Goal: Task Accomplishment & Management: Manage account settings

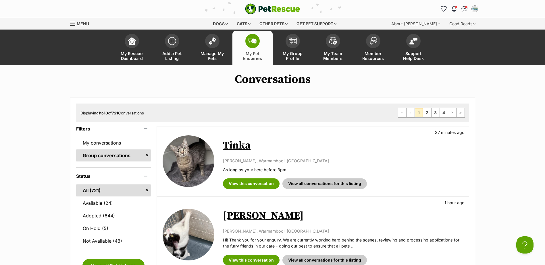
click at [257, 51] on span "My Pet Enquiries" at bounding box center [252, 56] width 26 height 10
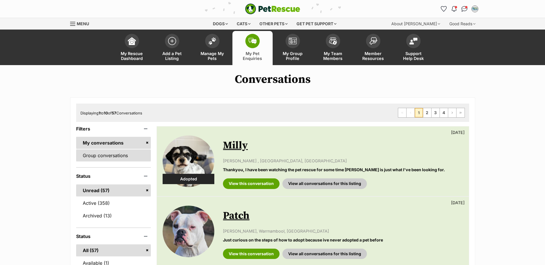
click at [101, 152] on link "Group conversations" at bounding box center [113, 156] width 75 height 12
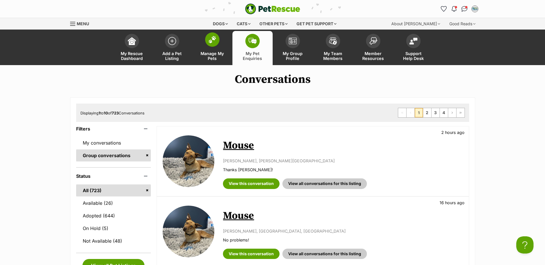
click at [214, 42] on img at bounding box center [212, 39] width 8 height 7
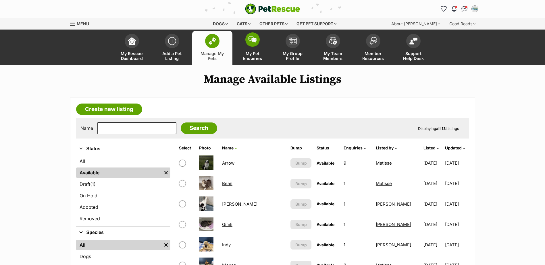
click at [246, 52] on span "My Pet Enquiries" at bounding box center [252, 56] width 26 height 10
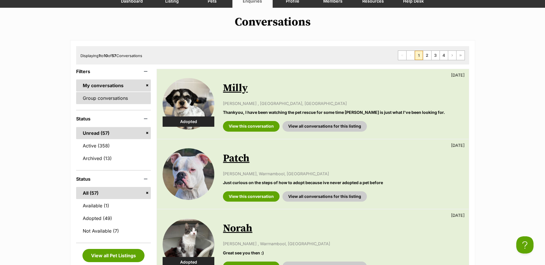
click at [106, 100] on link "Group conversations" at bounding box center [113, 98] width 75 height 12
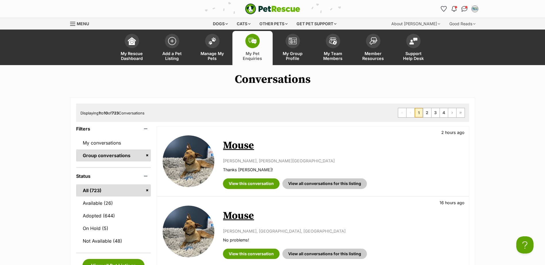
click at [234, 148] on link "Mouse" at bounding box center [238, 145] width 31 height 13
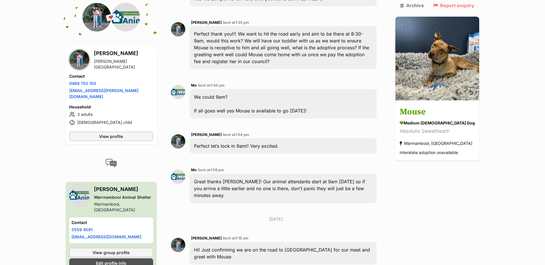
scroll to position [619, 0]
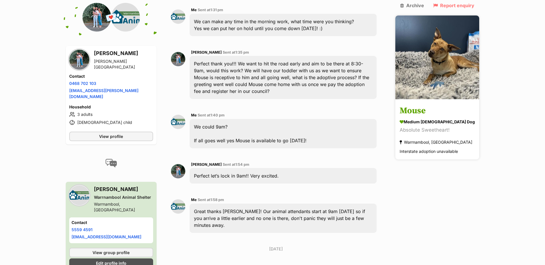
click at [428, 105] on h3 "Mouse" at bounding box center [436, 111] width 75 height 13
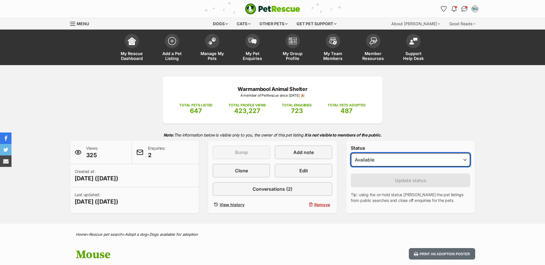
click at [394, 155] on select "Draft - not available as listing has enquires Available On hold Adopted" at bounding box center [411, 160] width 120 height 14
select select "rehomed"
click at [351, 153] on select "Draft - not available as listing has enquires Available On hold Adopted" at bounding box center [411, 160] width 120 height 14
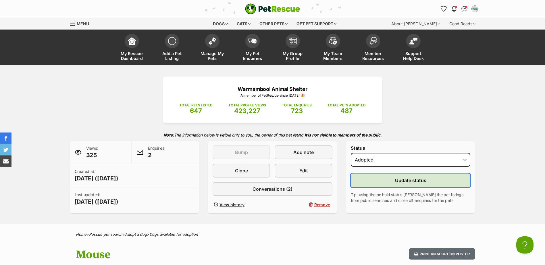
click at [402, 180] on span "Update status" at bounding box center [410, 180] width 31 height 7
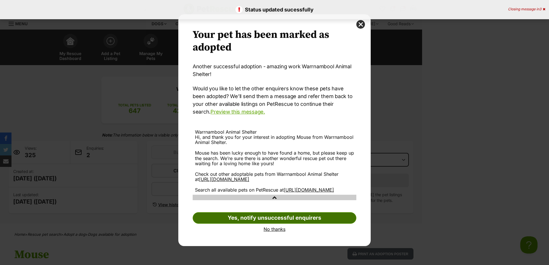
click at [275, 224] on link "Yes, notify unsuccessful enquirers" at bounding box center [275, 217] width 164 height 11
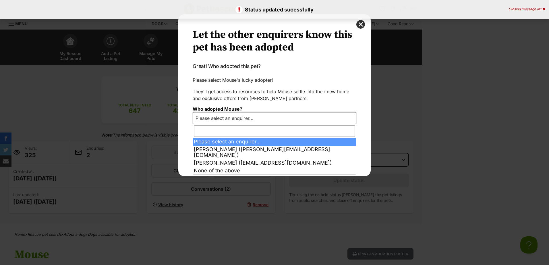
click at [279, 121] on span "Please select an enquirer..." at bounding box center [275, 118] width 164 height 13
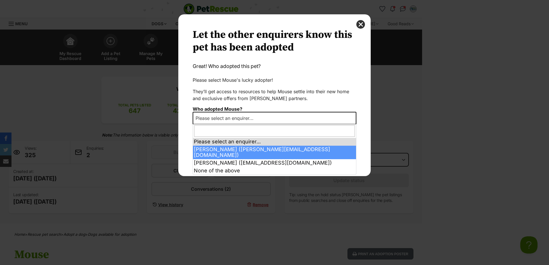
select select "2027562"
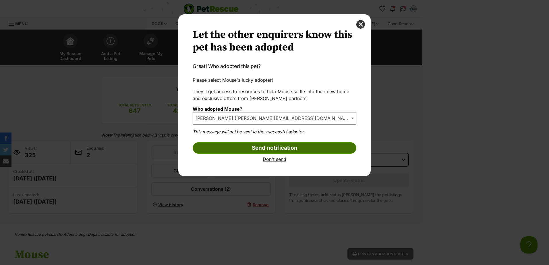
click at [254, 148] on input "Send notification" at bounding box center [275, 147] width 164 height 11
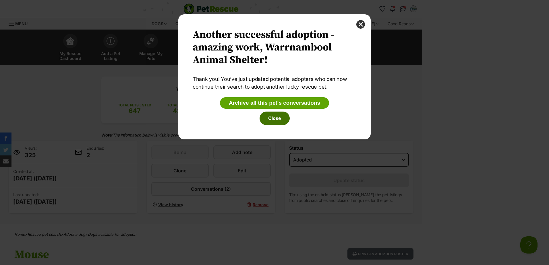
click at [281, 115] on button "Close" at bounding box center [275, 118] width 30 height 13
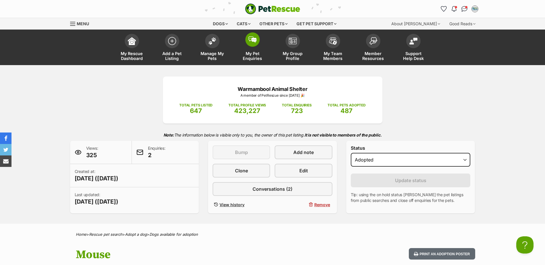
click at [247, 45] on span at bounding box center [252, 39] width 14 height 14
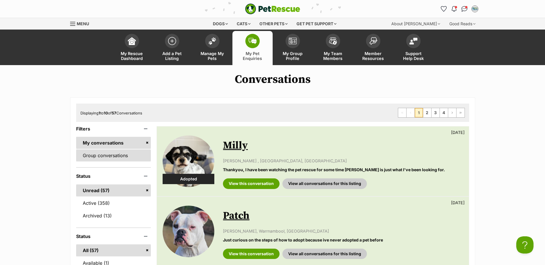
click at [120, 157] on link "Group conversations" at bounding box center [113, 156] width 75 height 12
